Goal: Information Seeking & Learning: Learn about a topic

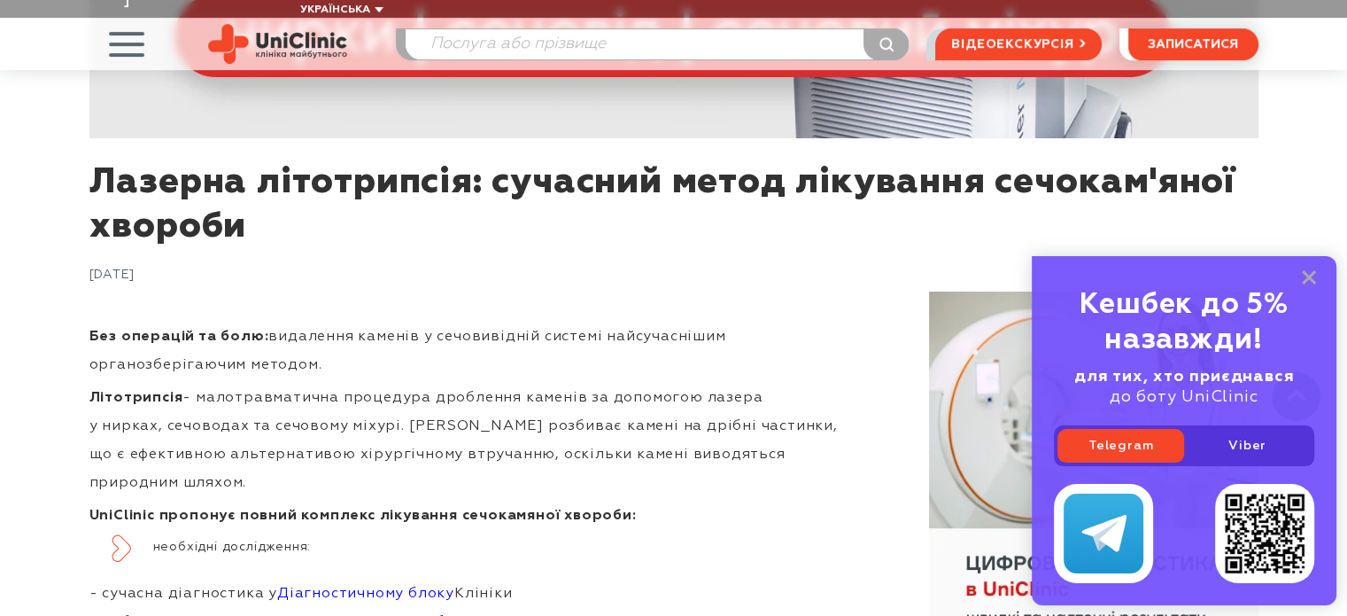
scroll to position [886, 0]
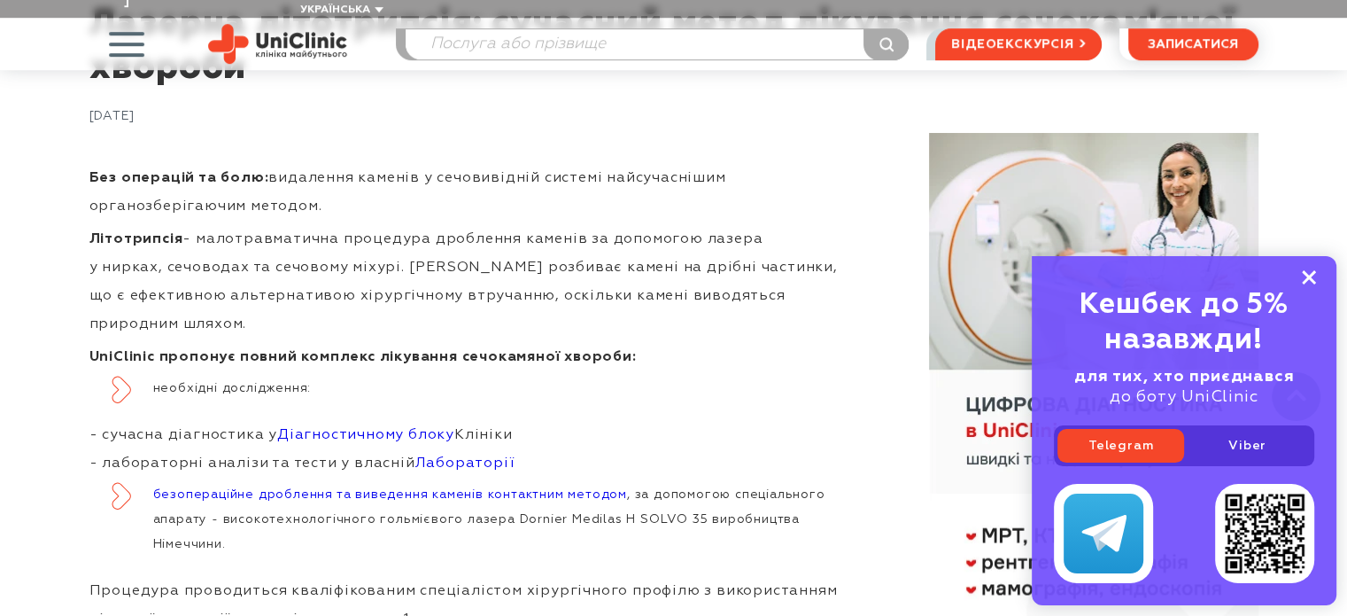
click at [1306, 272] on icon at bounding box center [1309, 277] width 14 height 15
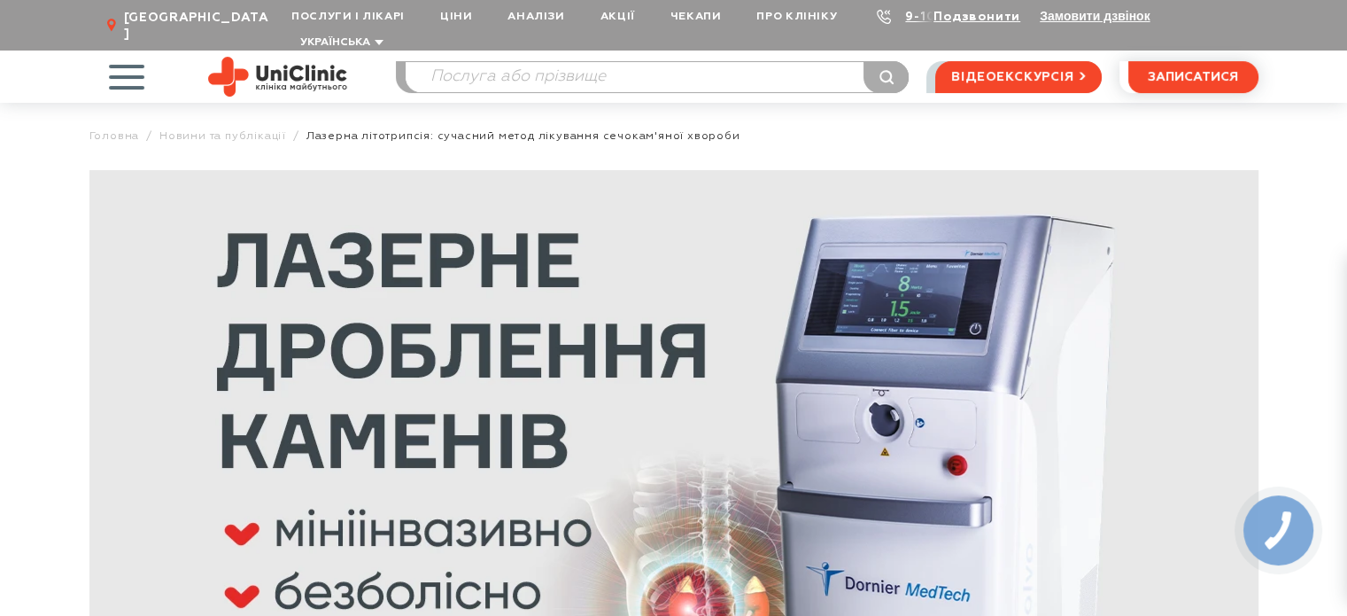
scroll to position [0, 0]
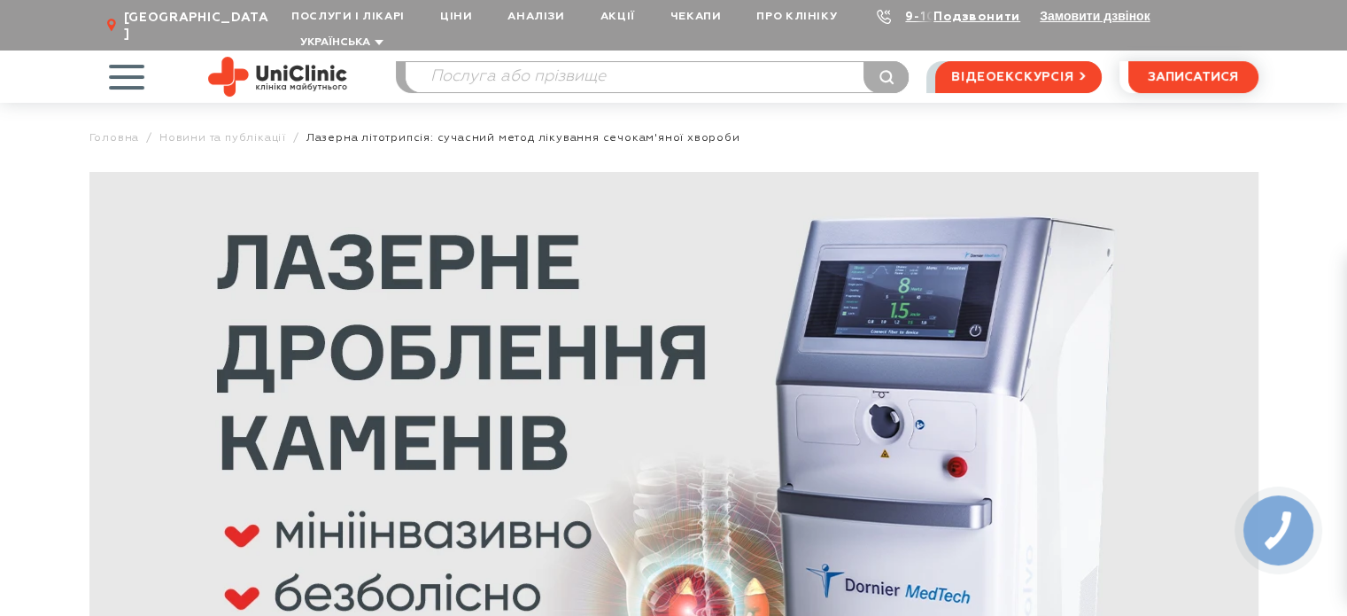
click at [133, 56] on span "button" at bounding box center [126, 77] width 74 height 74
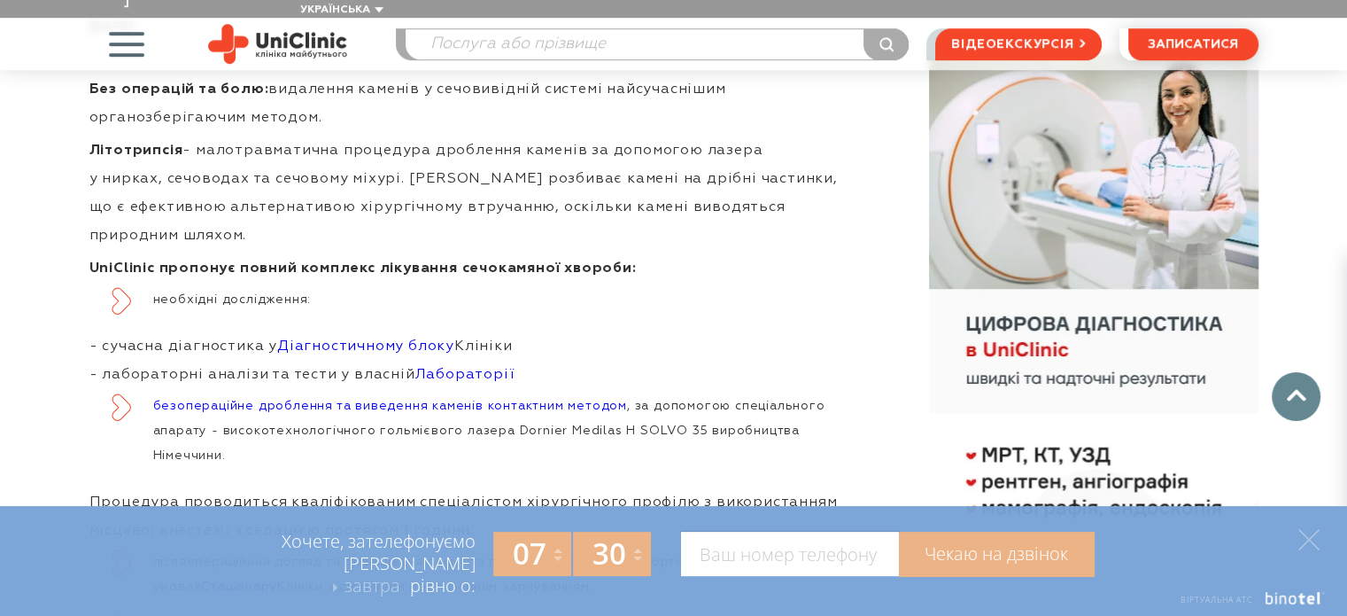
scroll to position [1063, 0]
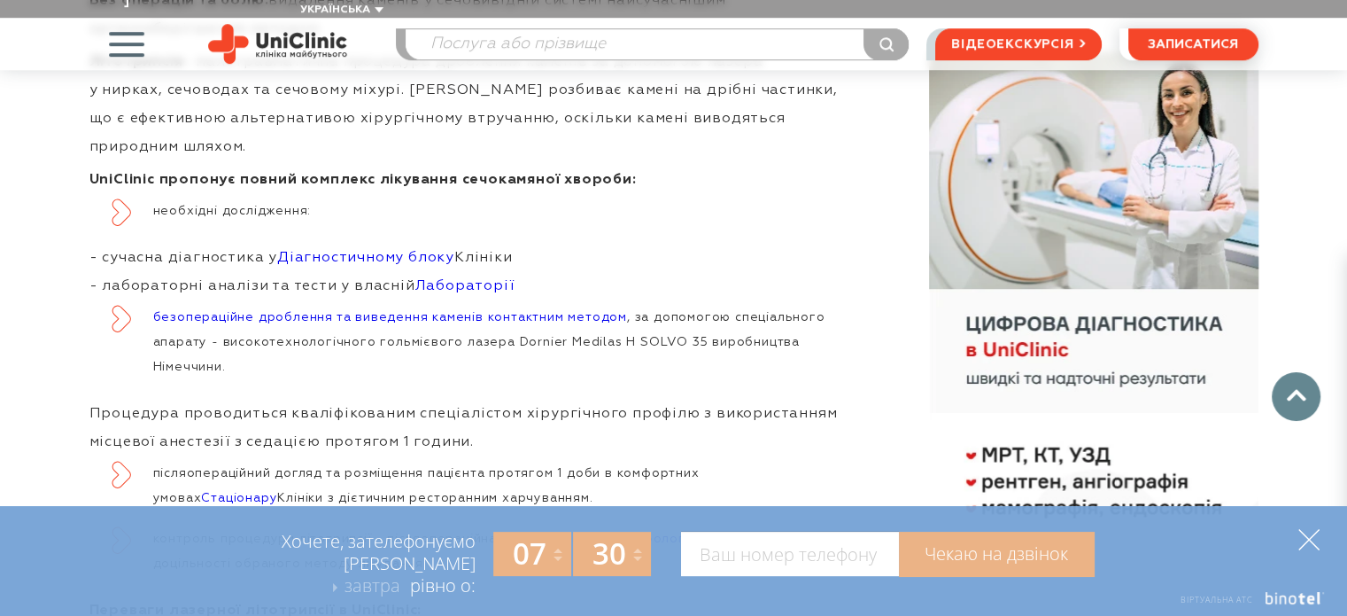
click at [1311, 538] on icon at bounding box center [1309, 539] width 21 height 21
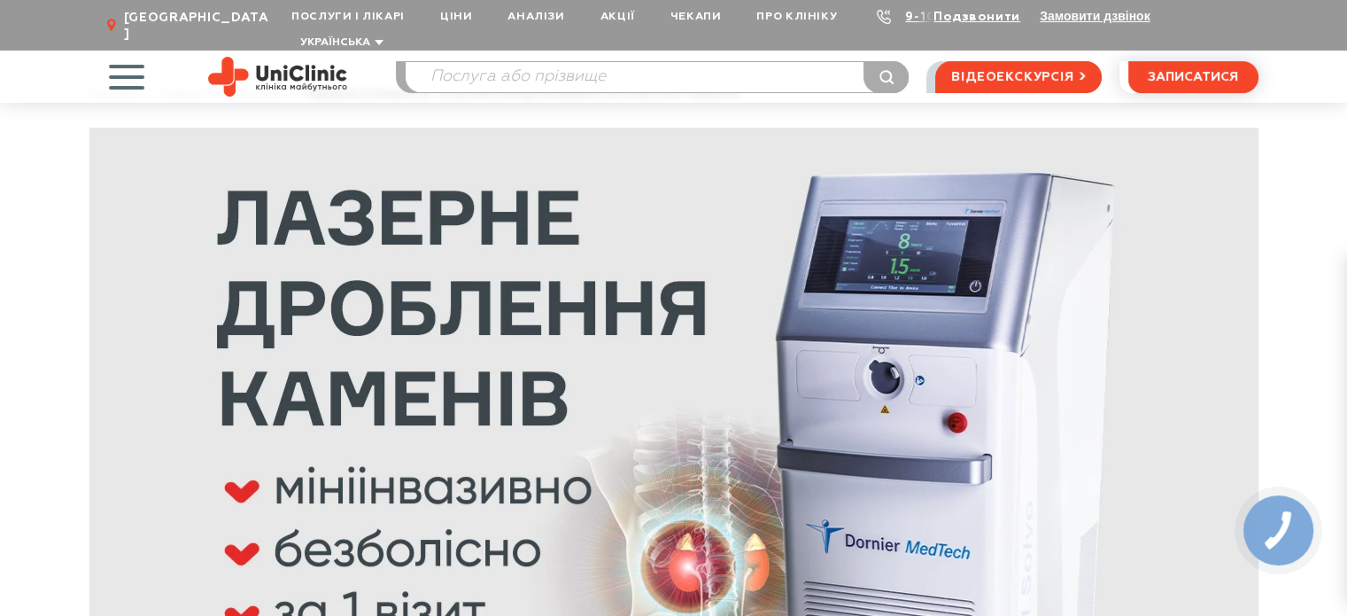
scroll to position [0, 0]
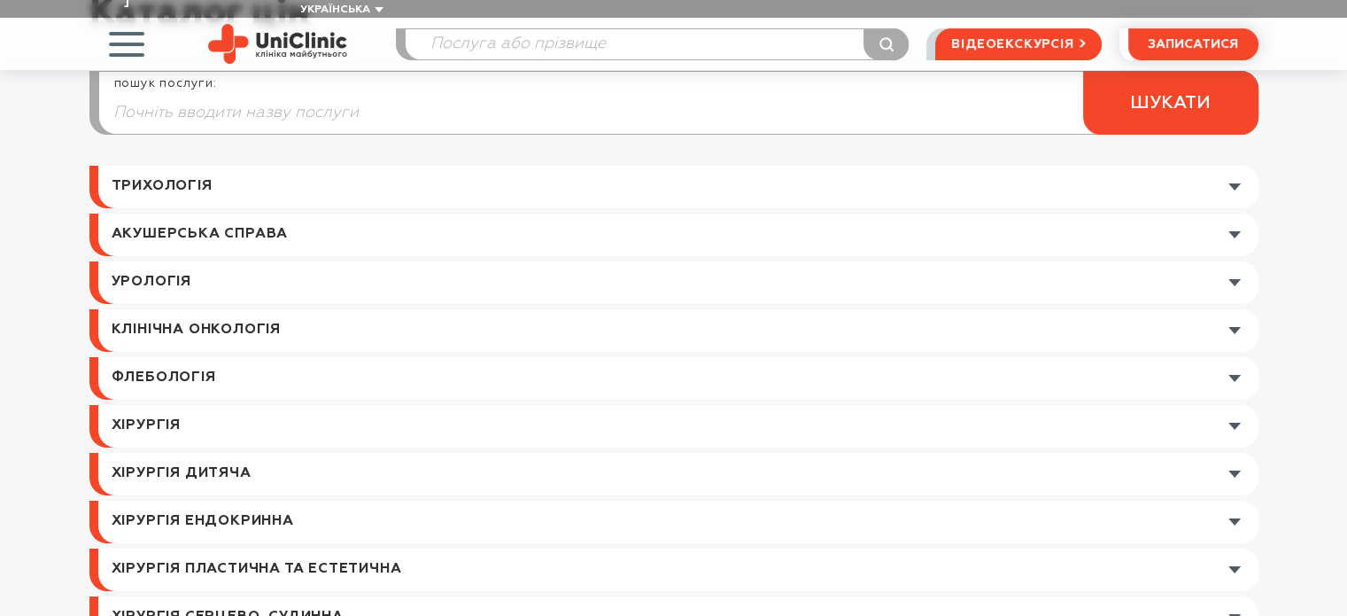
scroll to position [177, 0]
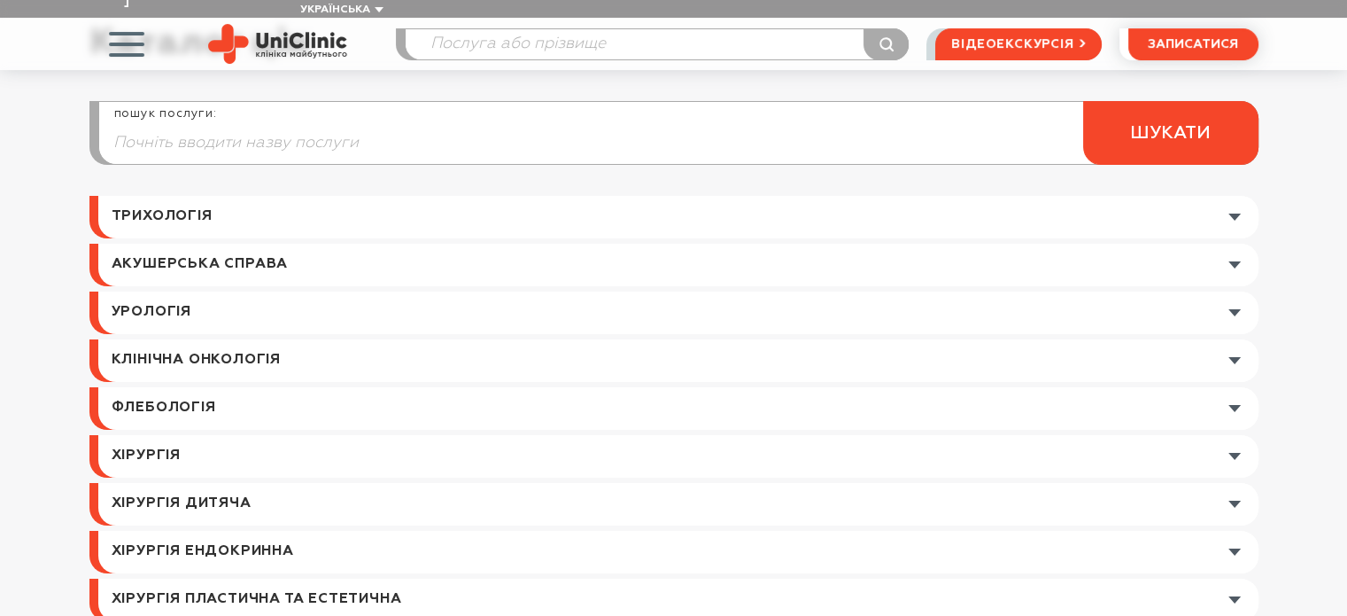
click at [324, 291] on link at bounding box center [678, 312] width 1160 height 43
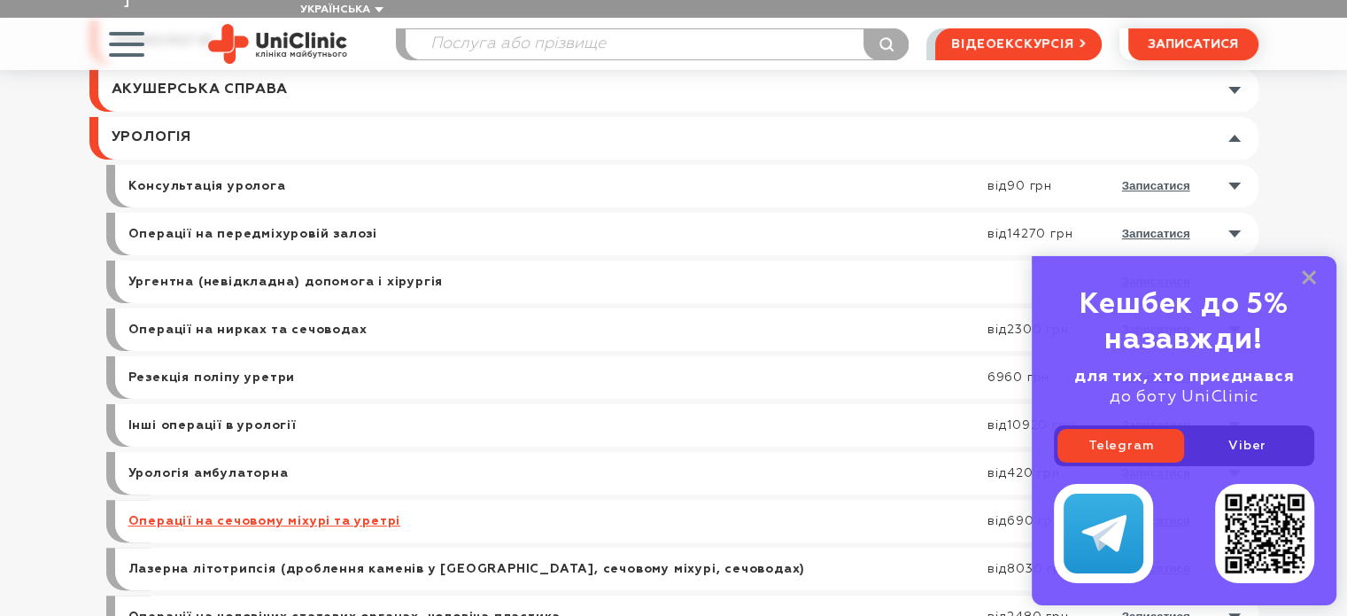
scroll to position [354, 0]
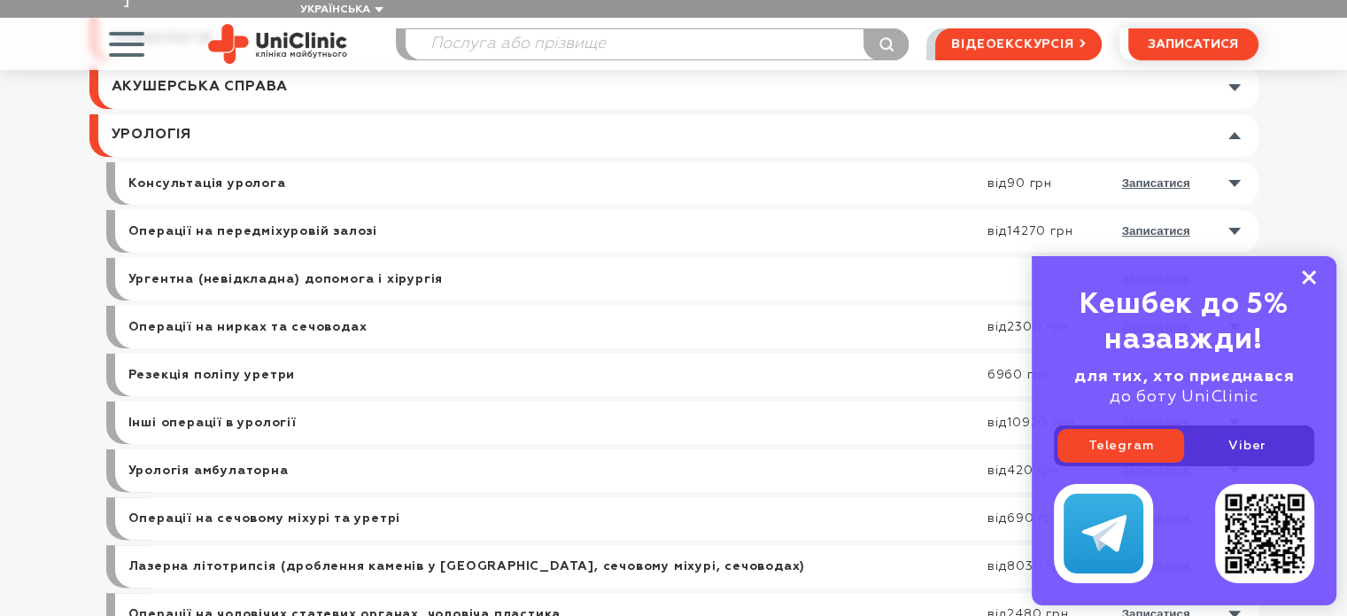
click at [1311, 277] on rect at bounding box center [1309, 277] width 14 height 14
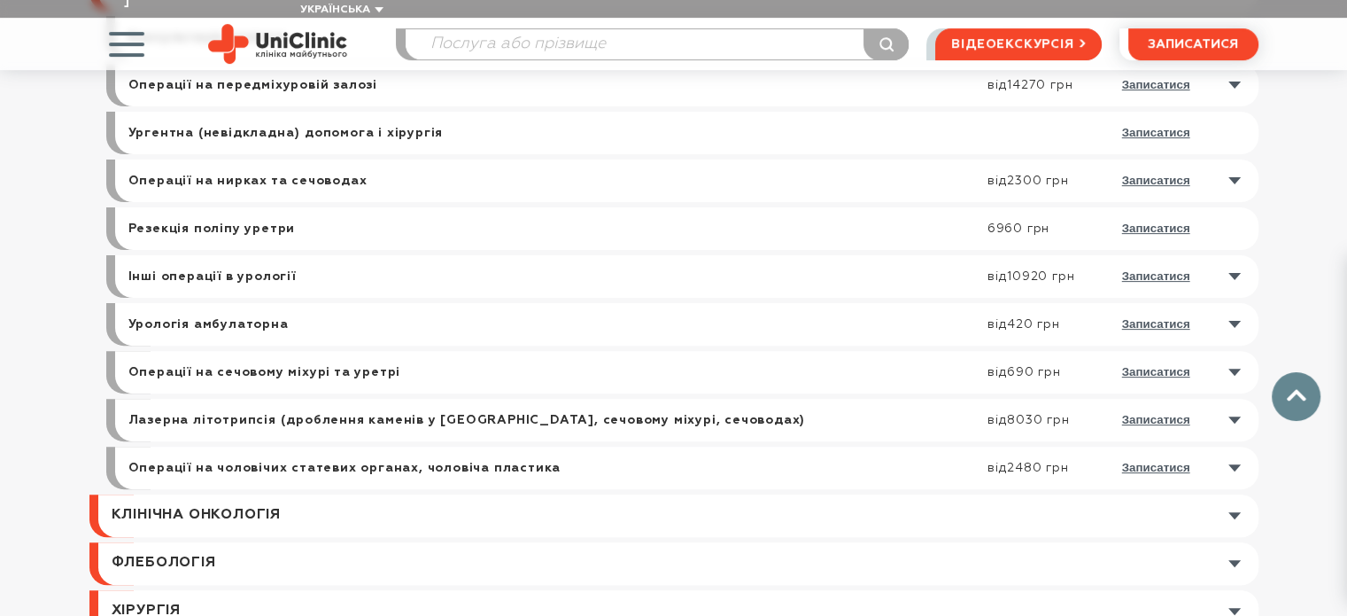
scroll to position [531, 0]
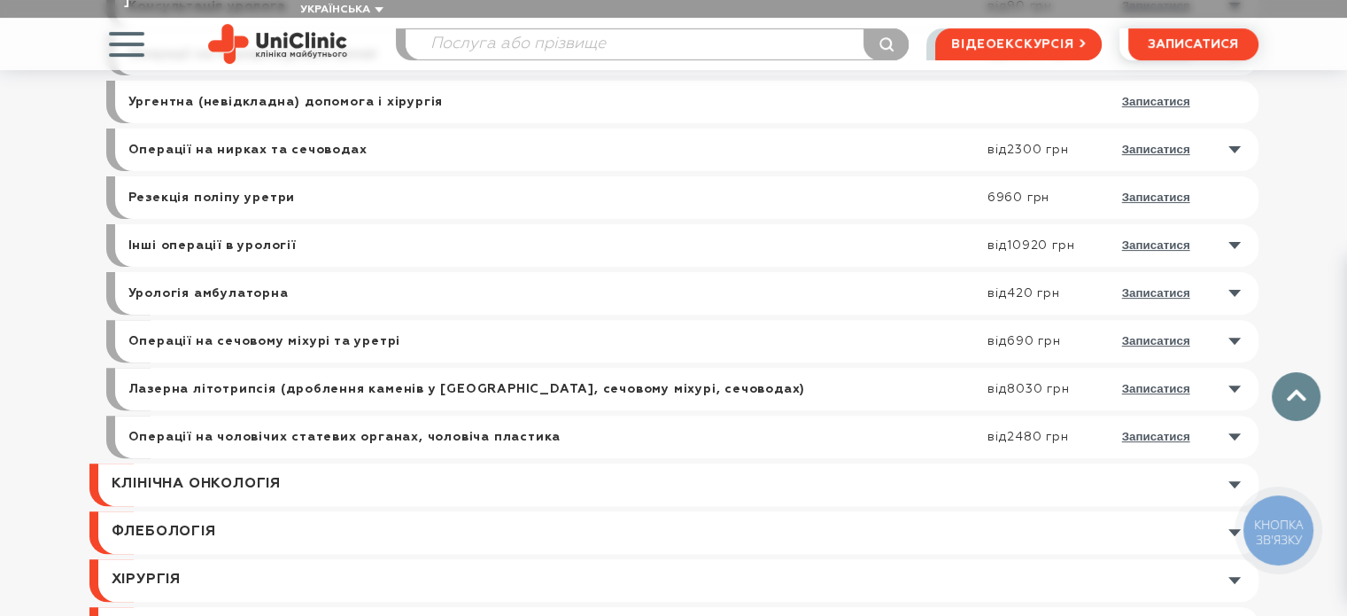
click at [1238, 368] on link at bounding box center [691, 389] width 1135 height 43
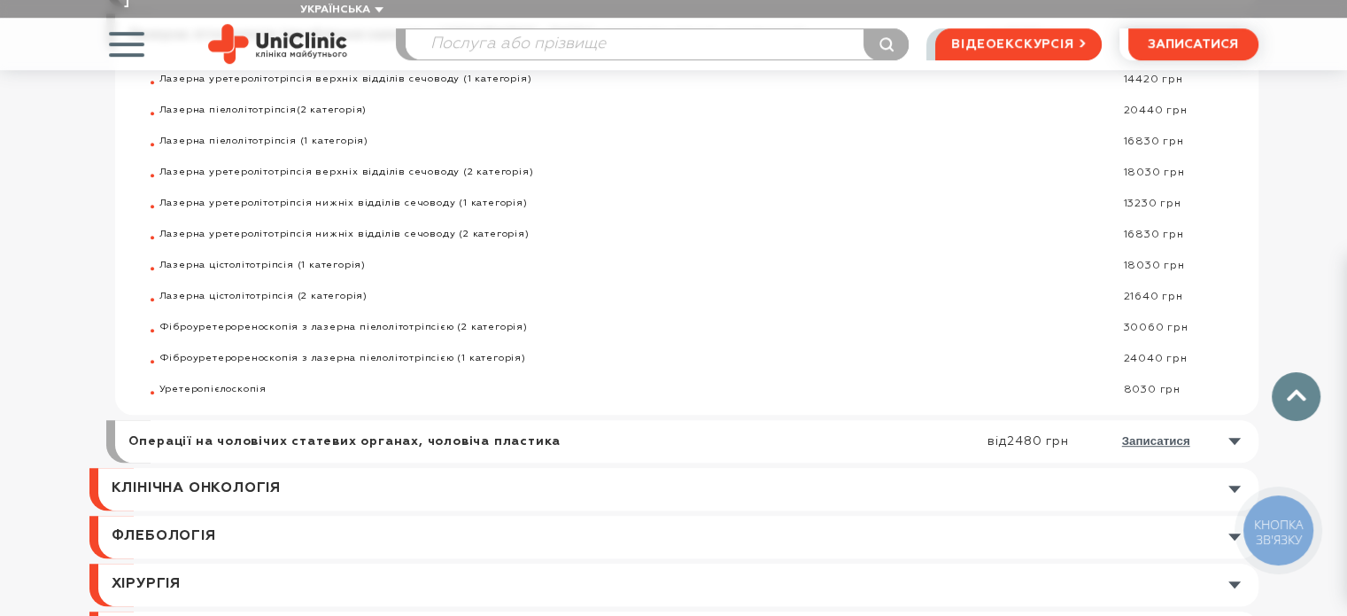
scroll to position [709, 0]
